Goal: Find specific page/section: Find specific page/section

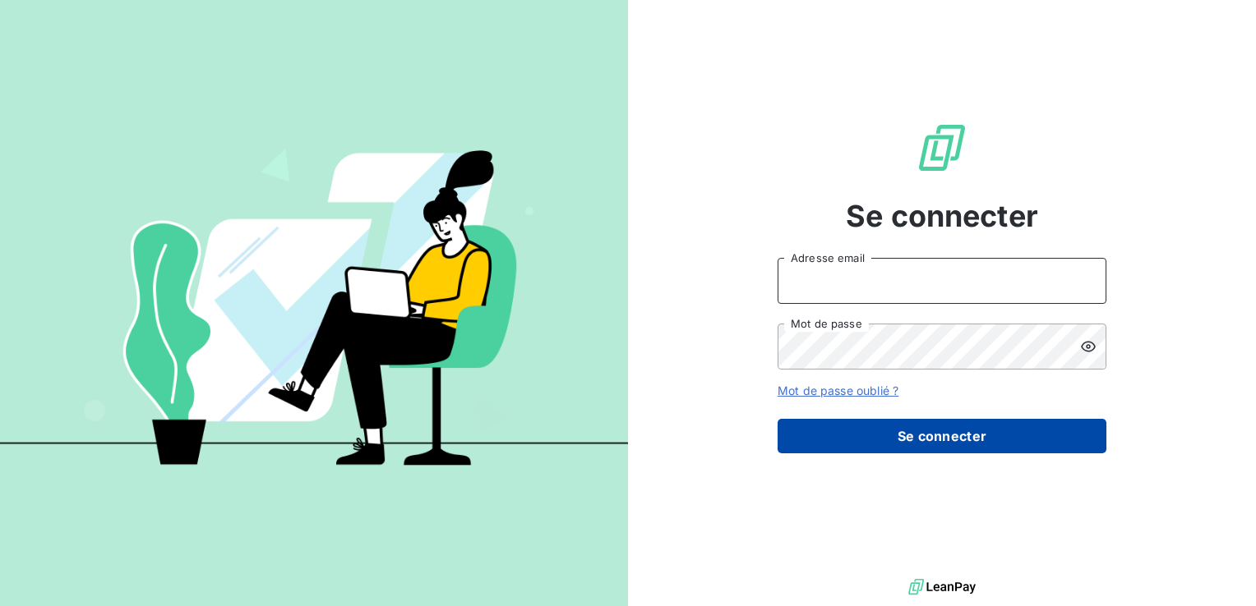
type input "edern@sassyfrance.com"
click at [916, 424] on button "Se connecter" at bounding box center [941, 436] width 329 height 35
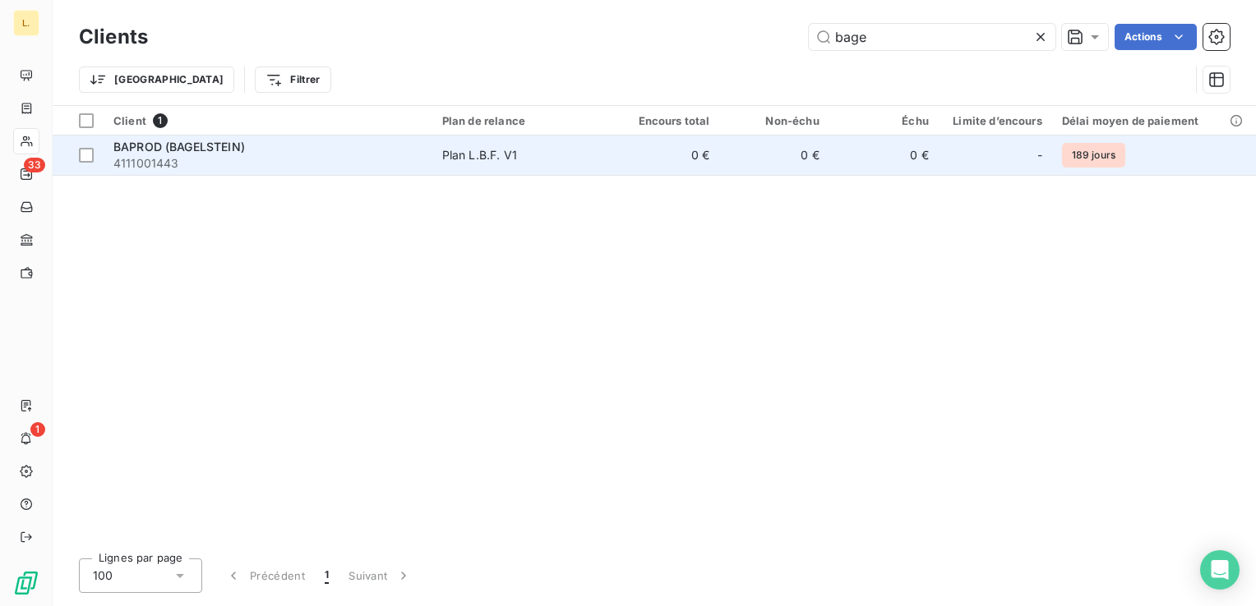
type input "bage"
click at [503, 147] on div "Plan L.B.F. V1" at bounding box center [479, 155] width 75 height 16
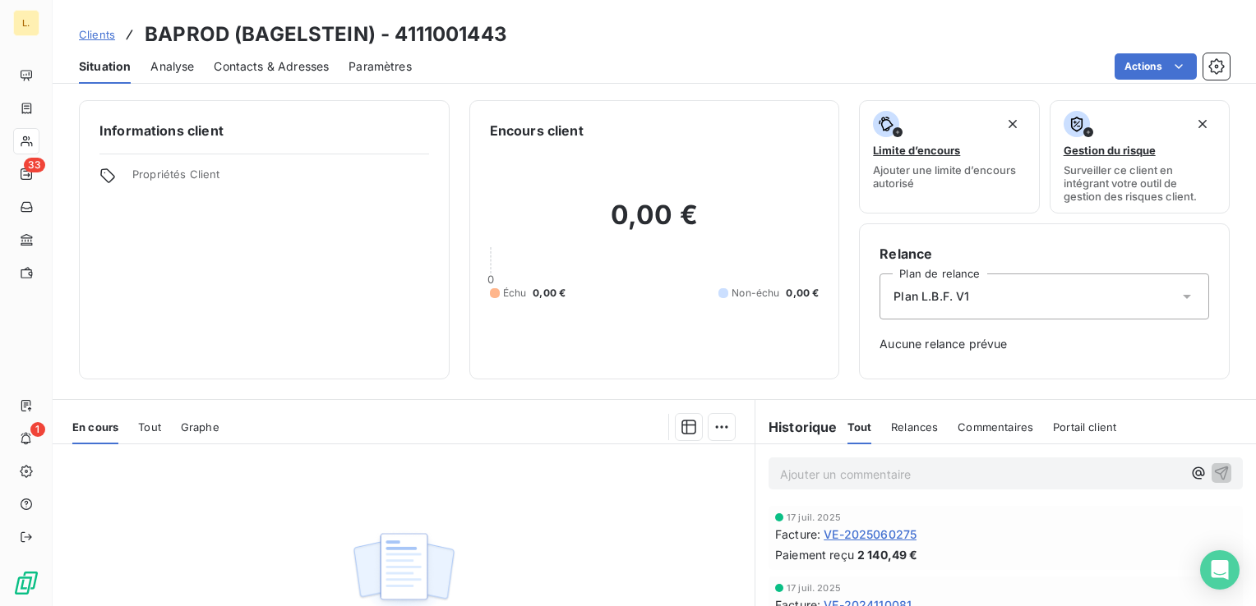
scroll to position [13, 0]
